Goal: Task Accomplishment & Management: Manage account settings

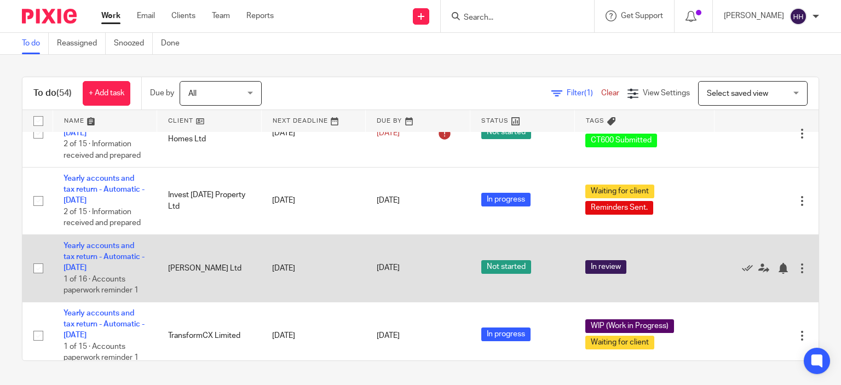
scroll to position [31, 0]
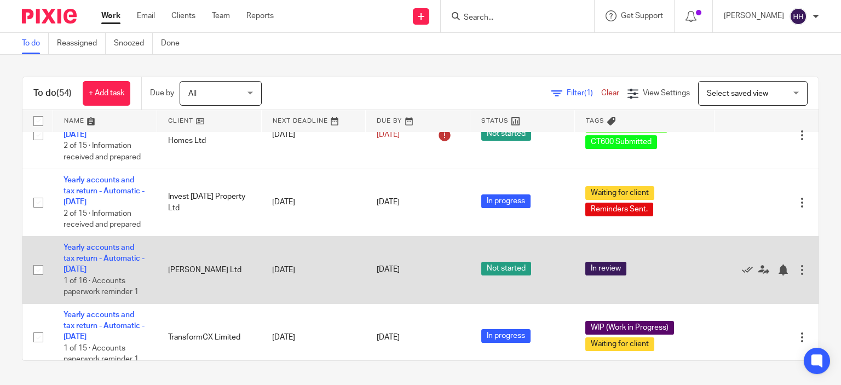
click at [90, 254] on td "Yearly accounts and tax return - Automatic - July 2025 1 of 16 · Accounts paper…" at bounding box center [105, 269] width 105 height 67
click at [93, 253] on td "Yearly accounts and tax return - Automatic - July 2025 1 of 16 · Accounts paper…" at bounding box center [105, 269] width 105 height 67
click at [95, 250] on link "Yearly accounts and tax return - Automatic - [DATE]" at bounding box center [103, 259] width 81 height 30
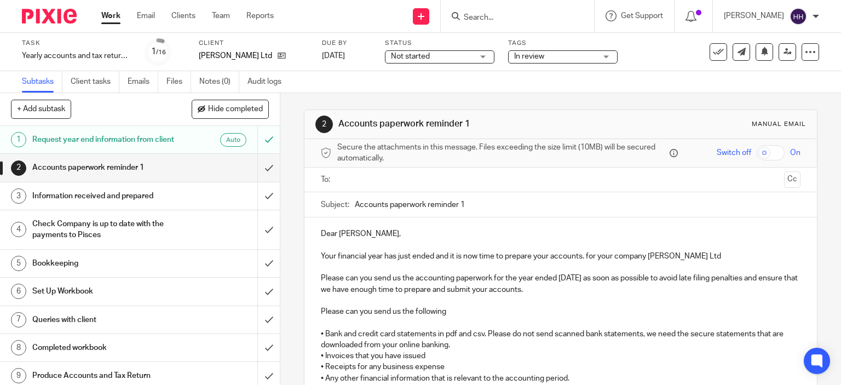
click at [524, 51] on span "In review" at bounding box center [555, 56] width 82 height 11
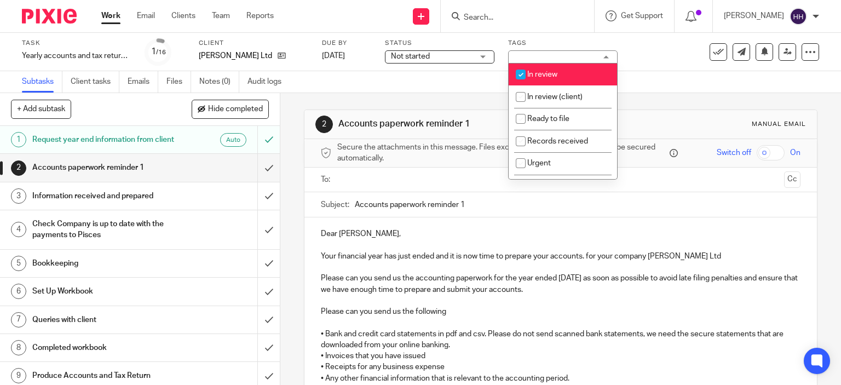
click at [536, 85] on li "In review" at bounding box center [562, 74] width 108 height 22
checkbox input "false"
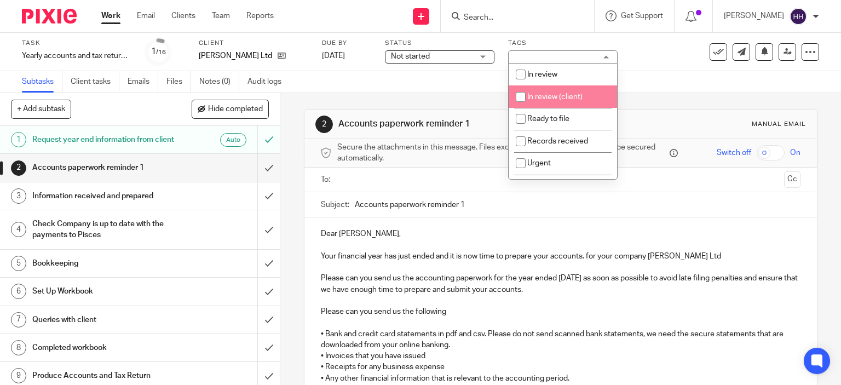
click at [537, 99] on span "In review (client)" at bounding box center [554, 97] width 55 height 8
checkbox input "true"
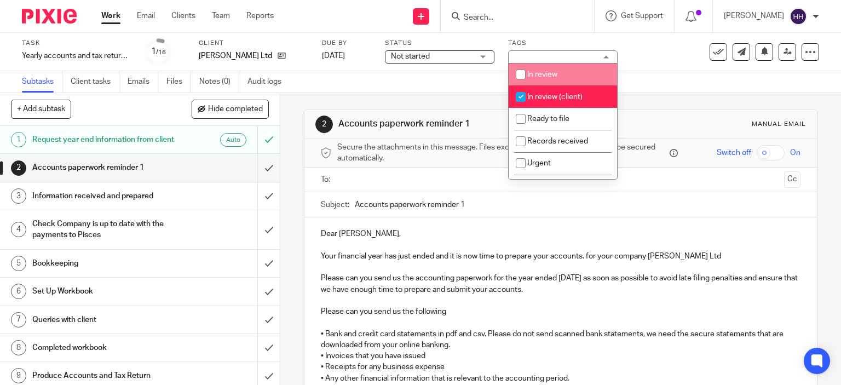
click at [418, 53] on span "Not started" at bounding box center [410, 57] width 39 height 8
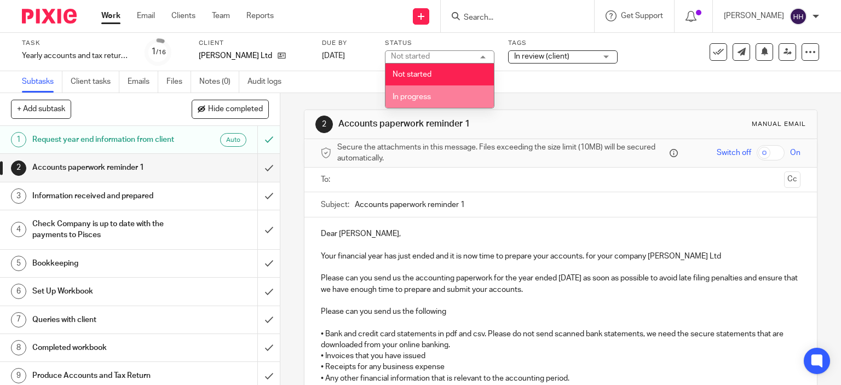
click at [421, 91] on li "In progress" at bounding box center [439, 96] width 108 height 22
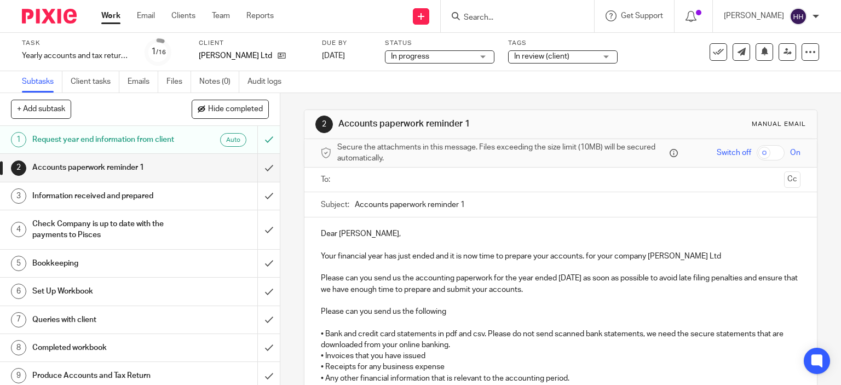
click at [56, 11] on img at bounding box center [49, 16] width 55 height 15
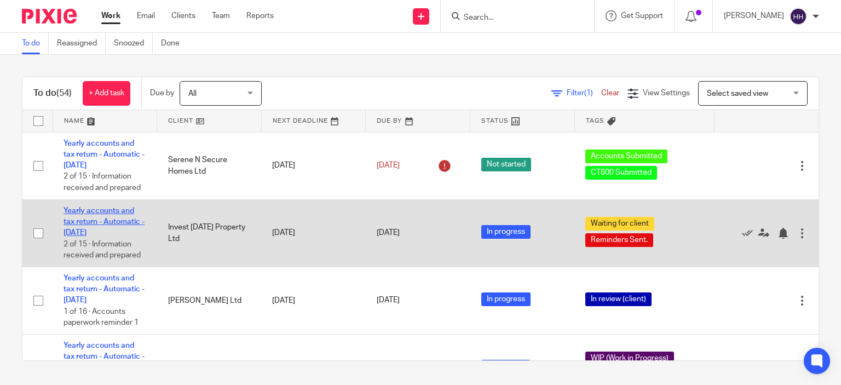
click at [91, 223] on link "Yearly accounts and tax return - Automatic - [DATE]" at bounding box center [103, 222] width 81 height 30
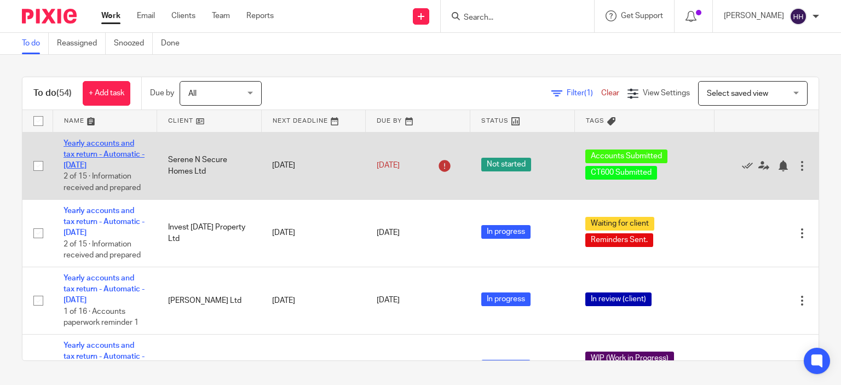
click at [105, 162] on link "Yearly accounts and tax return - Automatic - [DATE]" at bounding box center [103, 155] width 81 height 30
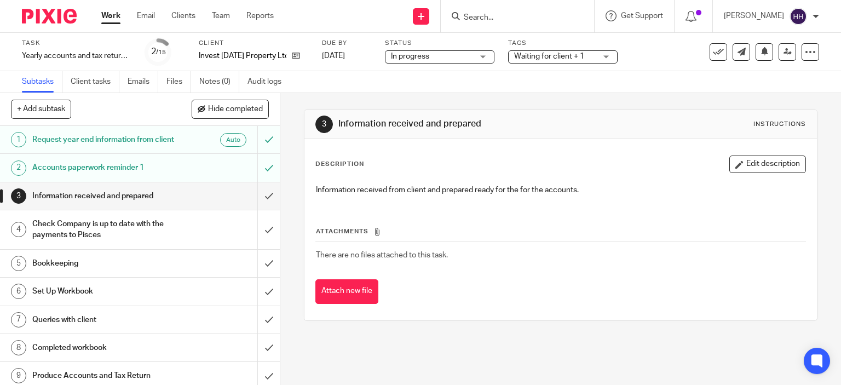
click at [459, 61] on div "In progress In progress" at bounding box center [439, 56] width 109 height 13
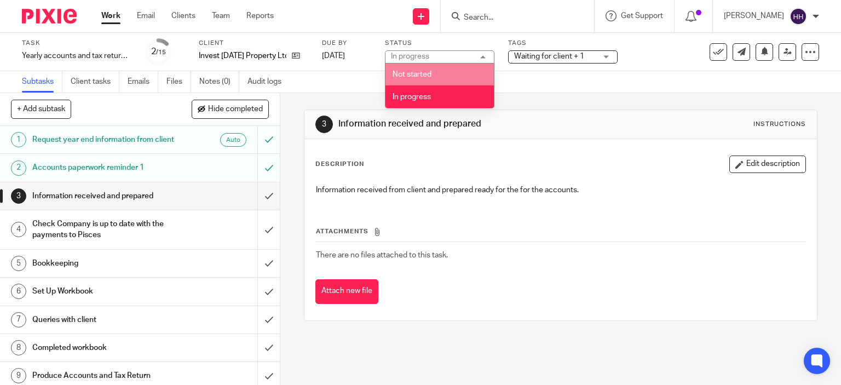
click at [444, 74] on li "Not started" at bounding box center [439, 74] width 108 height 22
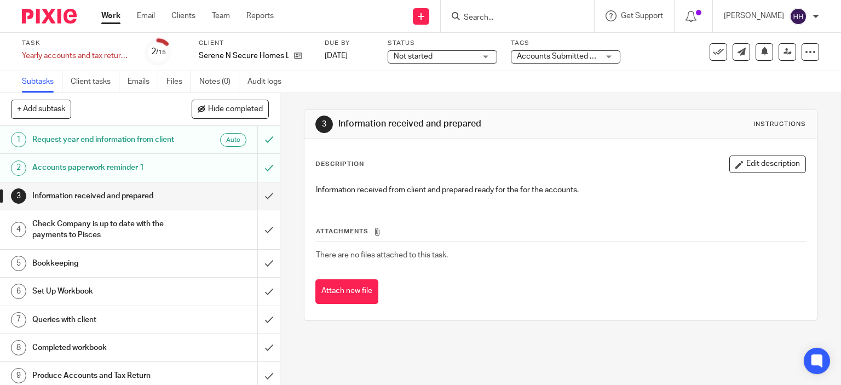
click at [458, 56] on span "Not started" at bounding box center [435, 56] width 82 height 11
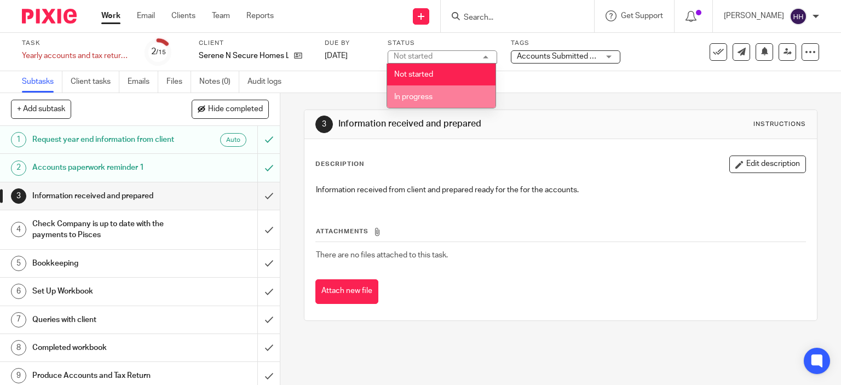
click at [444, 89] on li "In progress" at bounding box center [441, 96] width 108 height 22
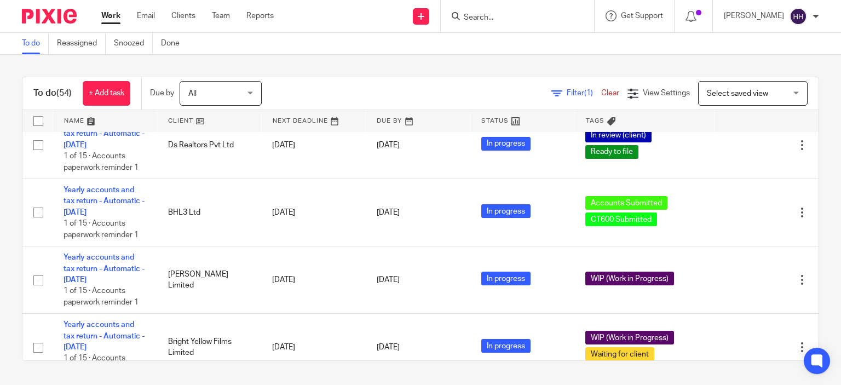
scroll to position [426, 0]
